Goal: Check status

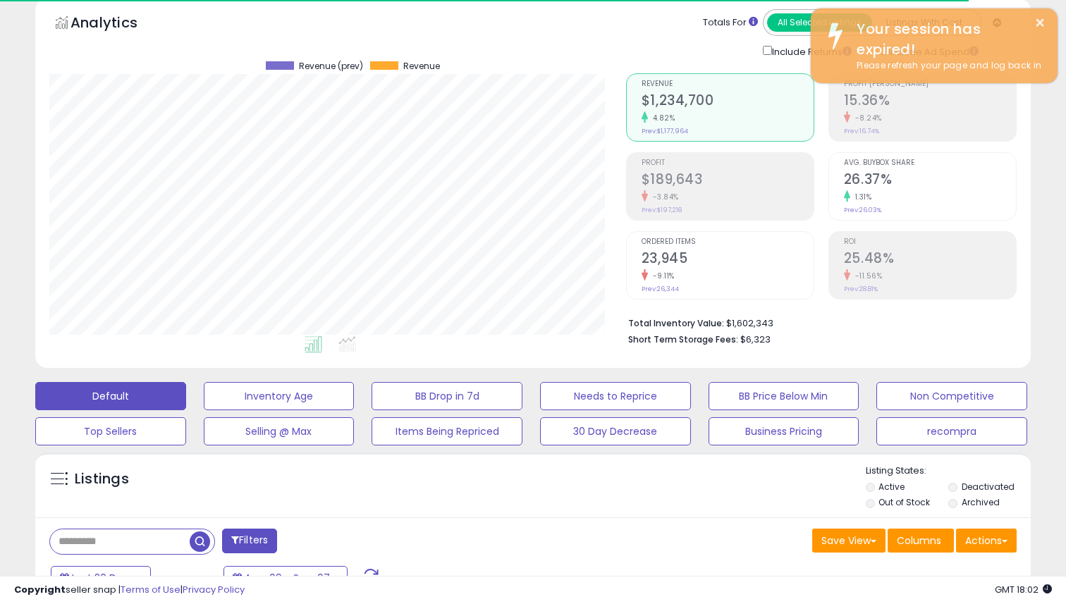
scroll to position [289, 576]
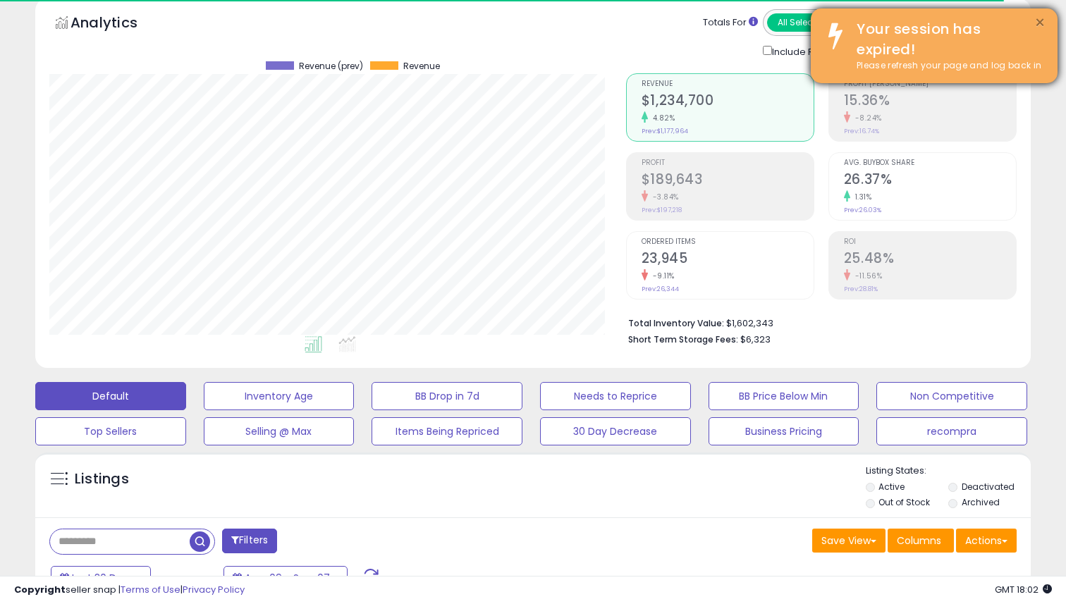
click at [1040, 22] on button "×" at bounding box center [1039, 23] width 11 height 18
